Goal: Task Accomplishment & Management: Manage account settings

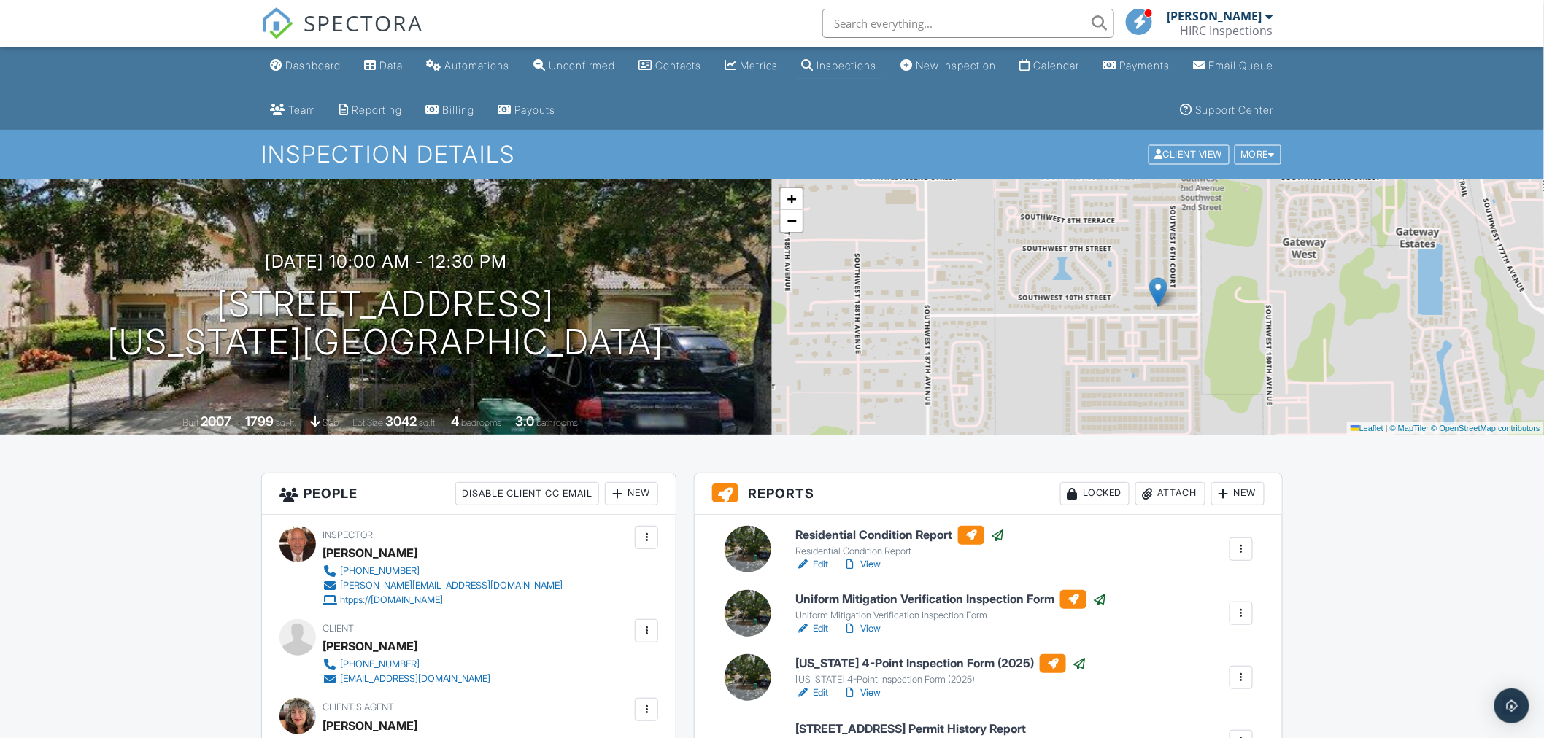
click at [1147, 21] on span at bounding box center [1139, 21] width 15 height 1
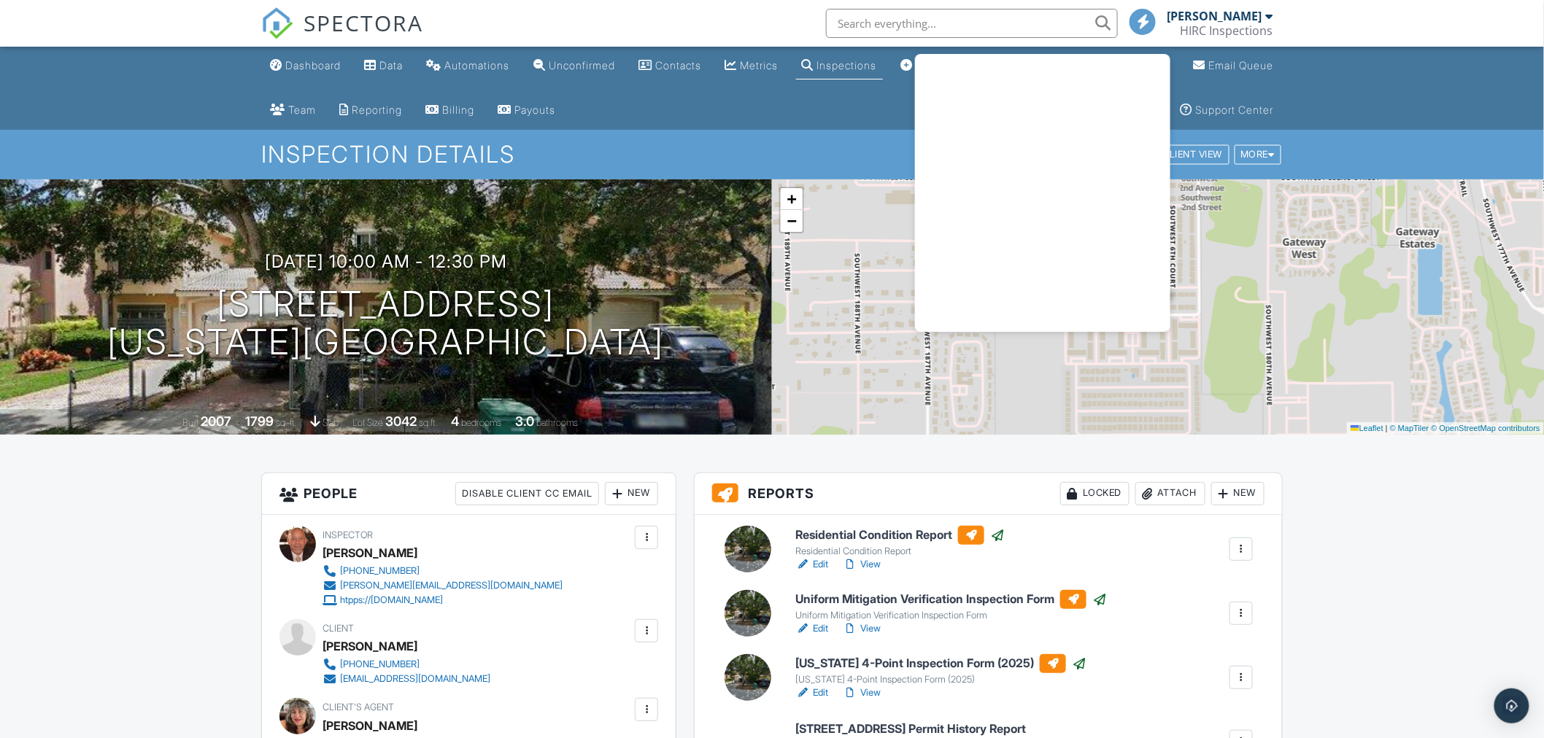
click at [733, 15] on div "SPECTORA [PERSON_NAME] HIRC Inspections Role: Inspector Change Role Dashboard N…" at bounding box center [771, 23] width 1021 height 47
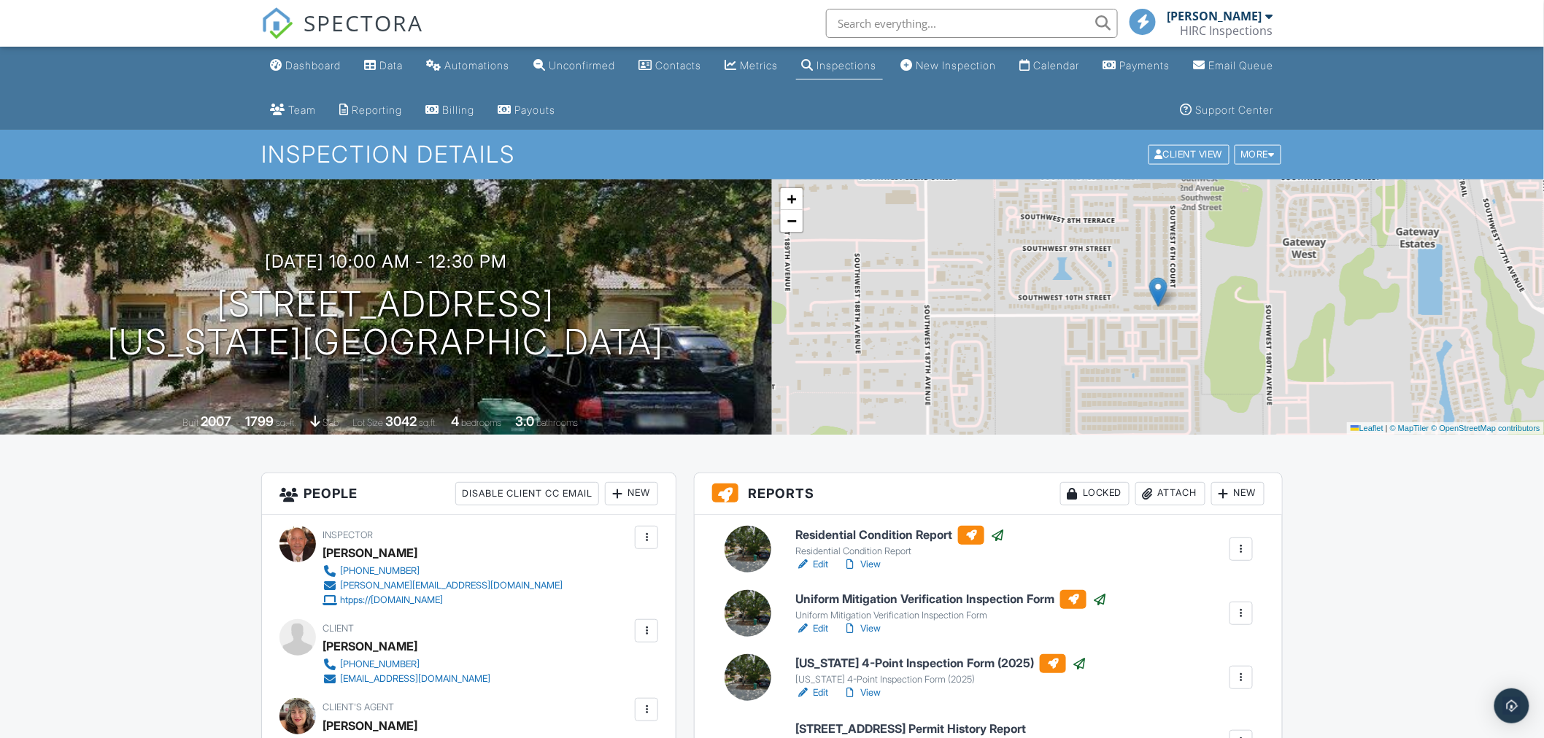
click at [876, 23] on input "text" at bounding box center [972, 23] width 292 height 29
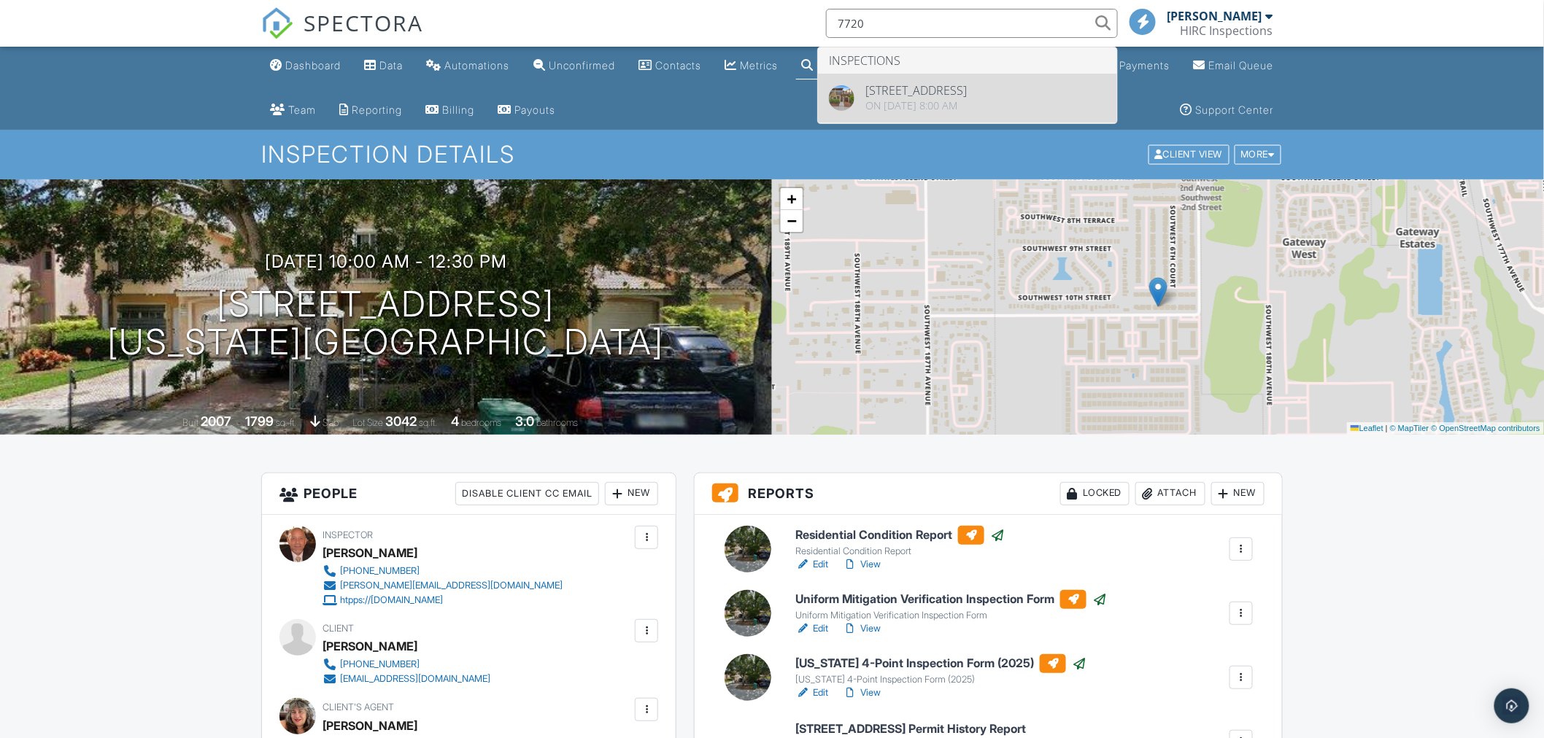
type input "7720"
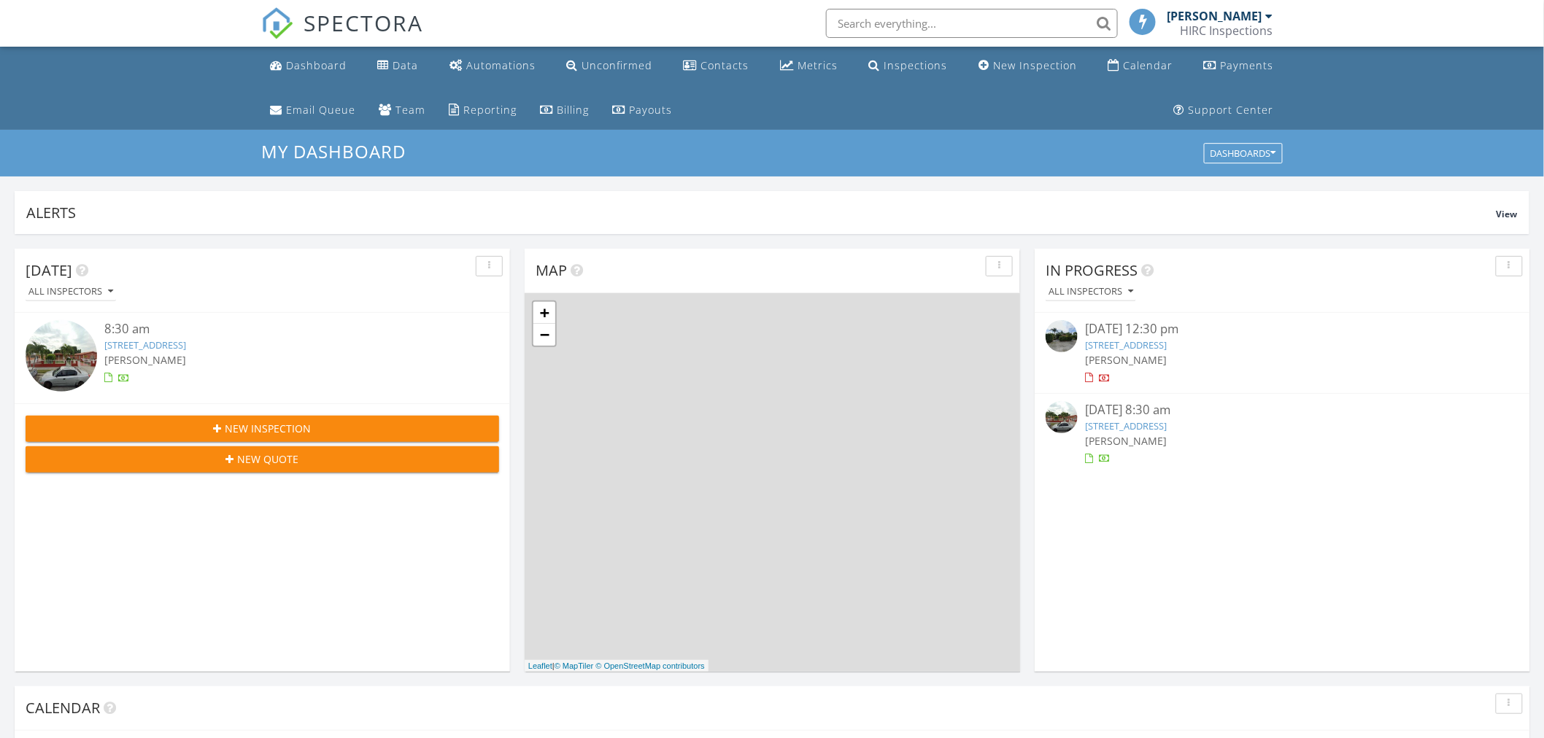
scroll to position [8, 8]
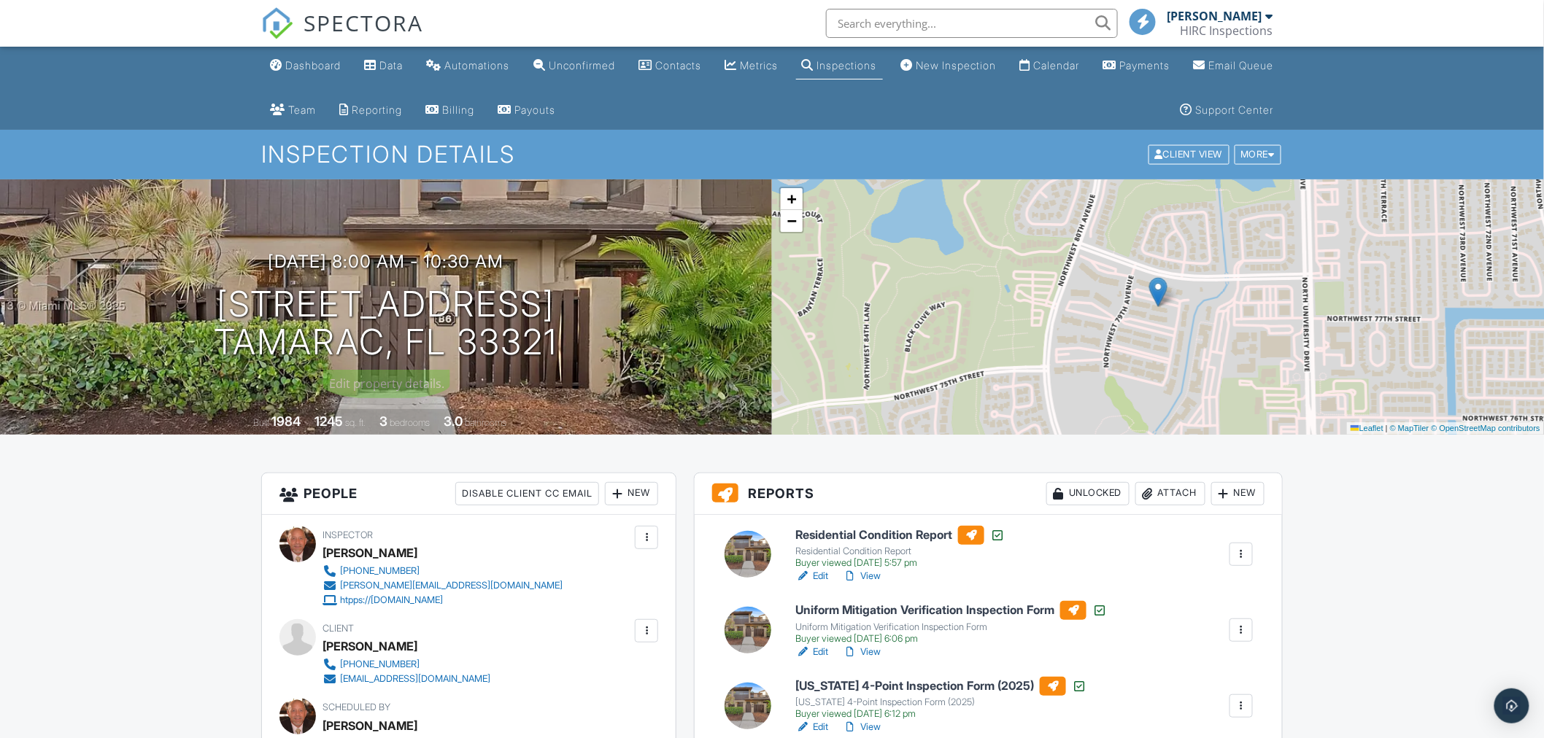
drag, startPoint x: 662, startPoint y: 339, endPoint x: 112, endPoint y: 317, distance: 551.3
click at [112, 317] on div "09/19/2025 8:00 am - 10:30 am 7720 NW 79th Ave B6 Tamarac, FL 33321" at bounding box center [386, 307] width 772 height 110
copy h1 "7720 NW 79th Ave B6 Tamarac, FL 33321"
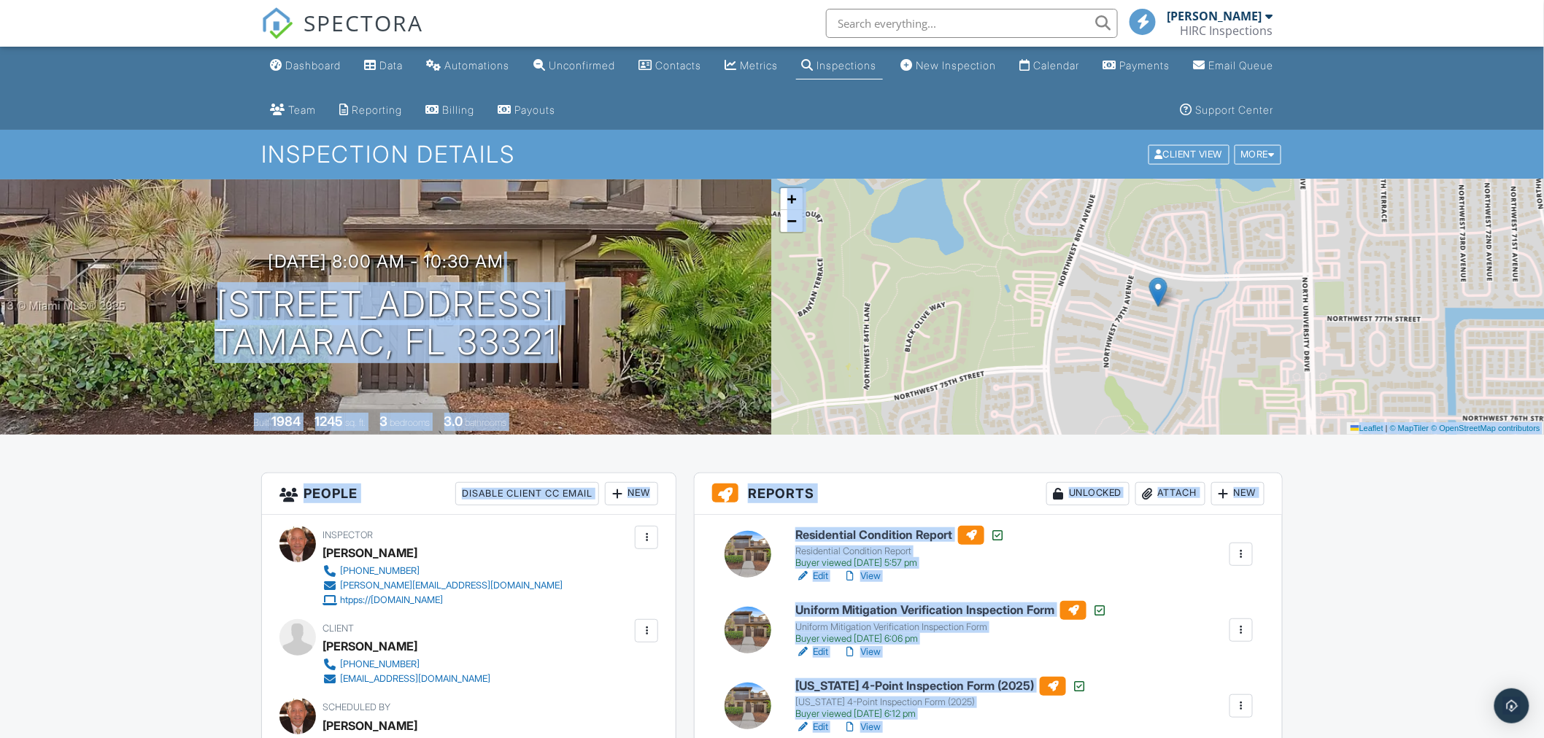
drag, startPoint x: 606, startPoint y: 224, endPoint x: 90, endPoint y: 526, distance: 597.8
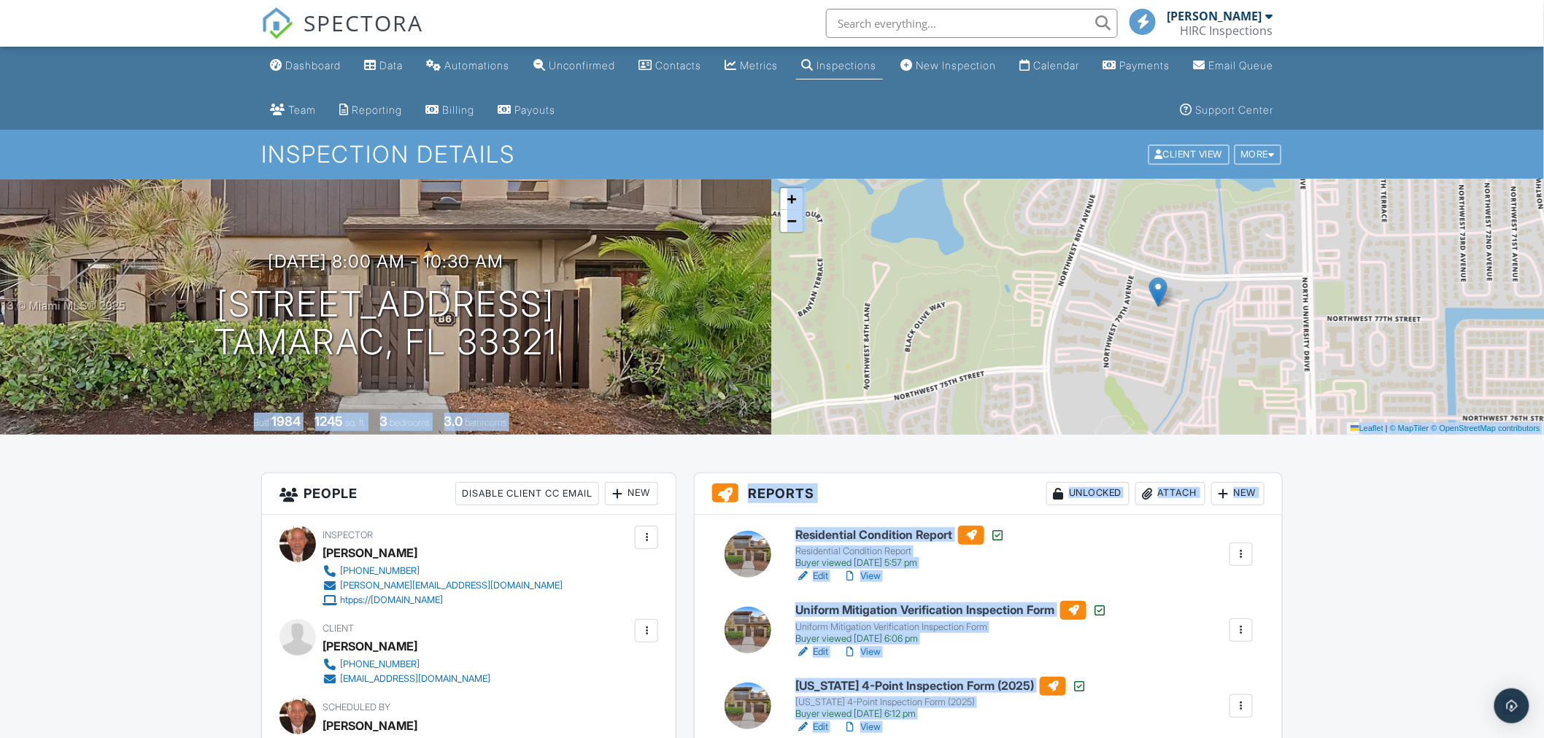
drag, startPoint x: 483, startPoint y: 368, endPoint x: 197, endPoint y: 480, distance: 307.3
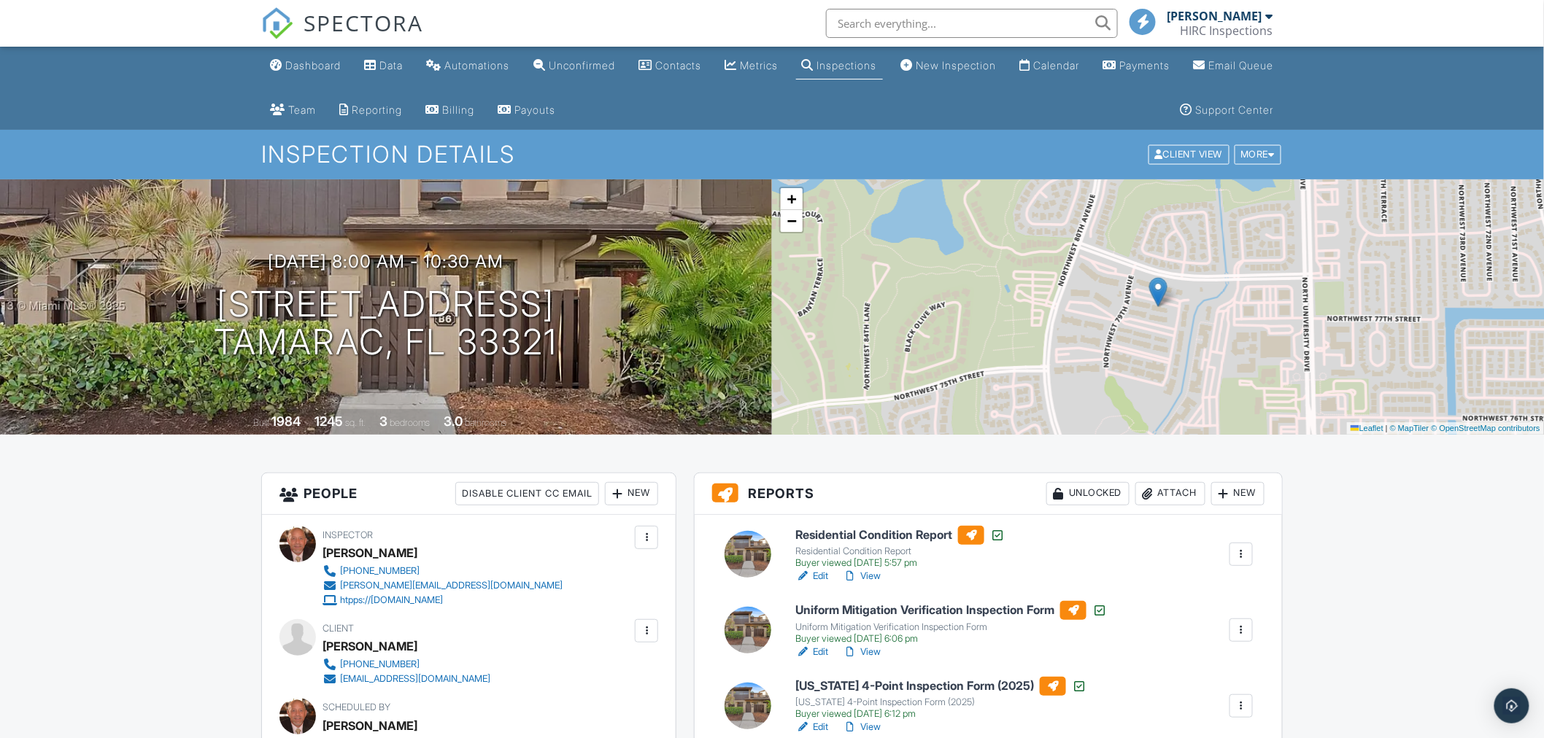
click at [873, 578] on link "View" at bounding box center [862, 576] width 38 height 15
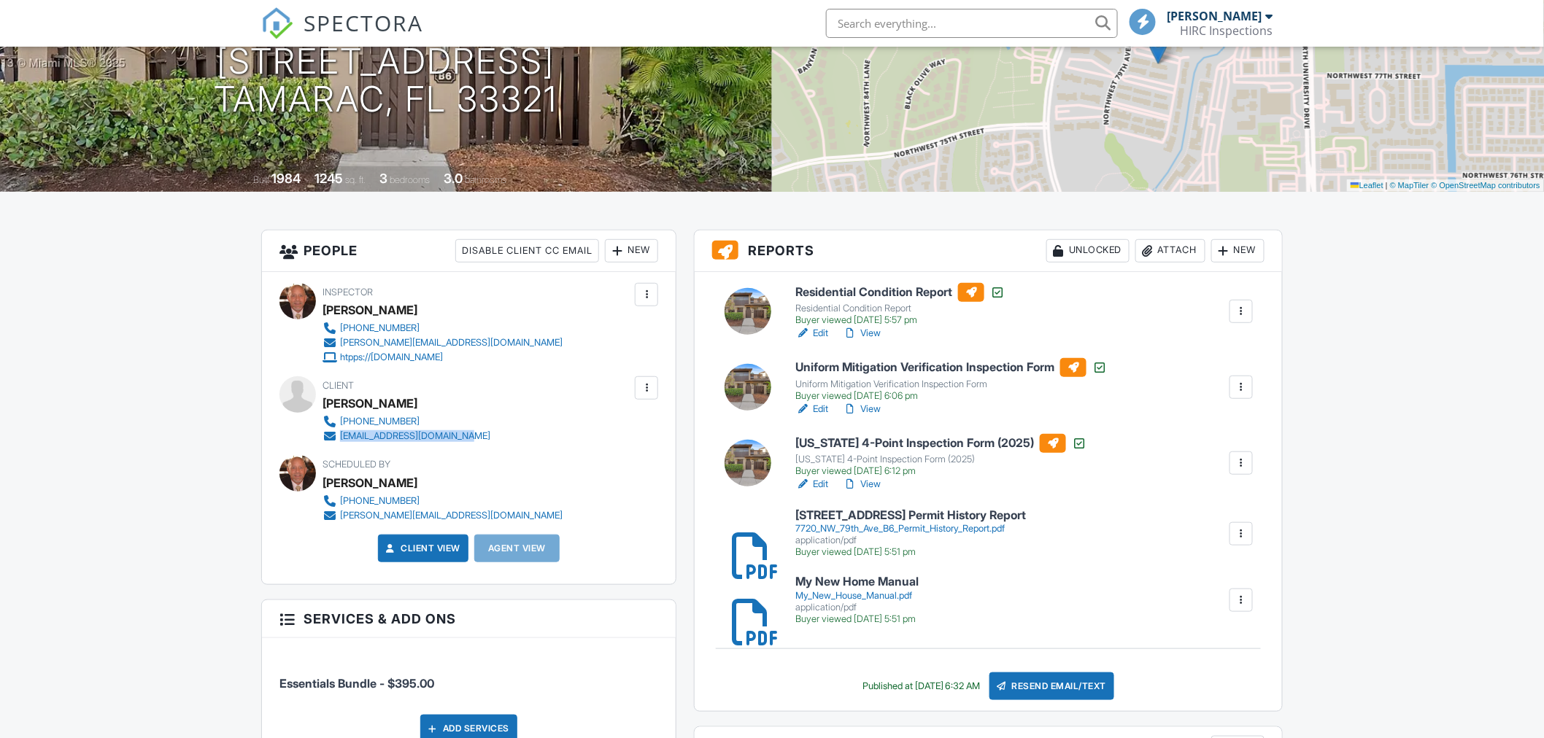
click at [339, 436] on div "[PHONE_NUMBER] [EMAIL_ADDRESS][DOMAIN_NAME]" at bounding box center [411, 428] width 179 height 29
